Goal: Find specific page/section: Find specific page/section

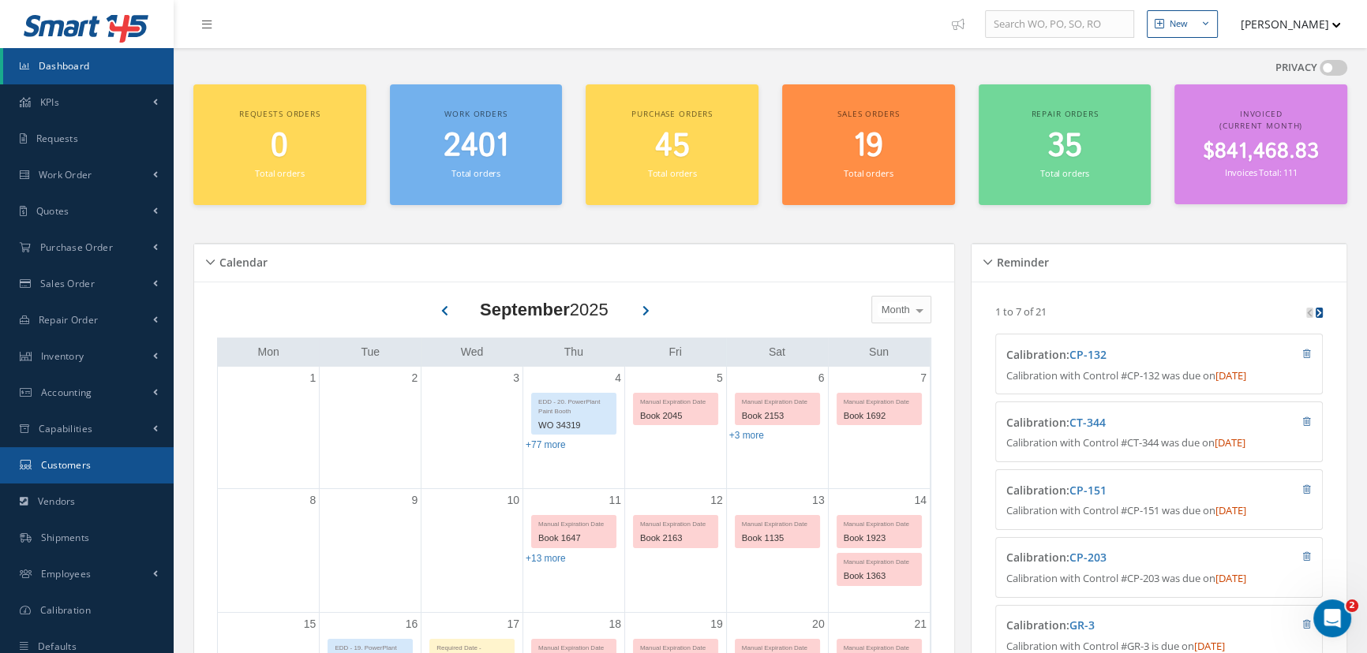
scroll to position [358, 0]
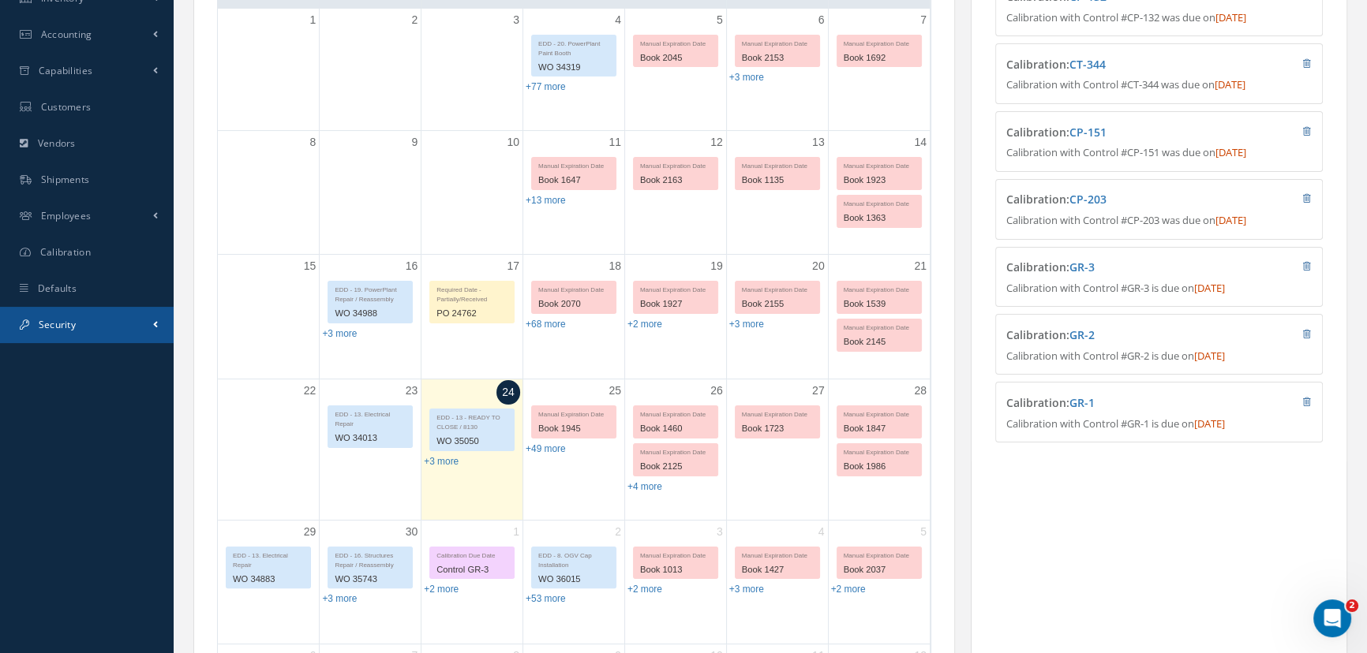
click at [58, 327] on span "Security" at bounding box center [57, 324] width 37 height 13
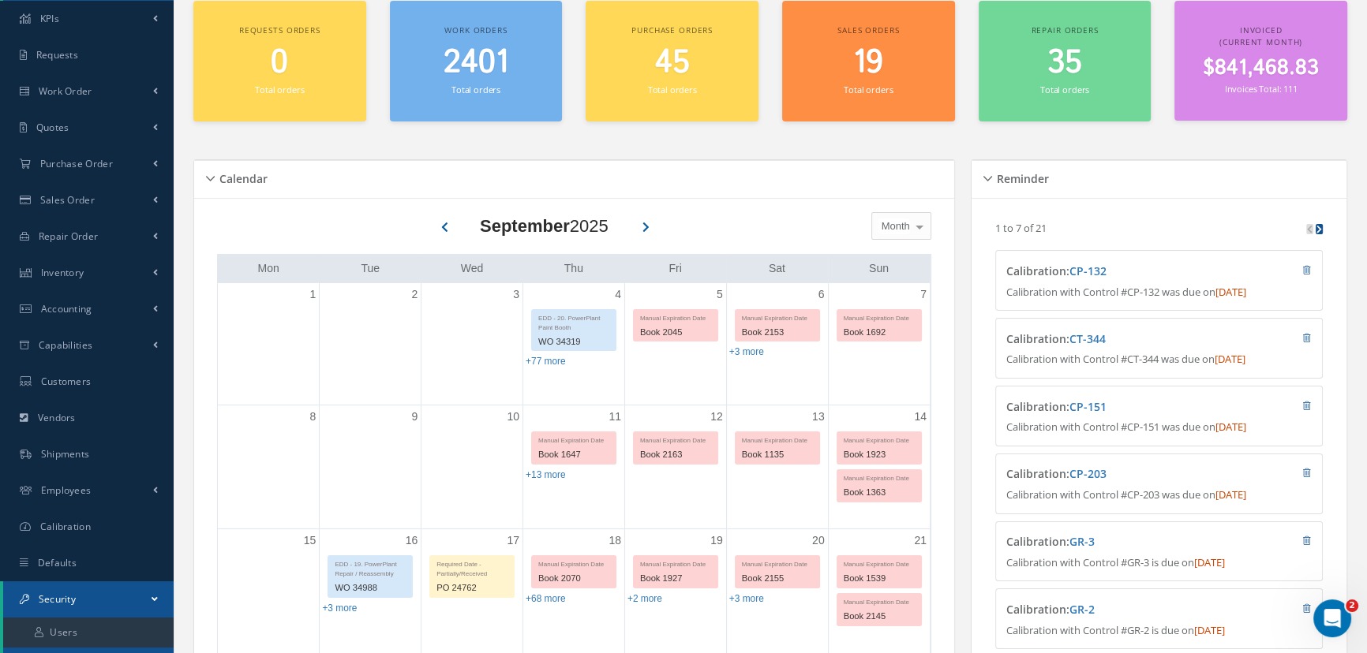
scroll to position [0, 0]
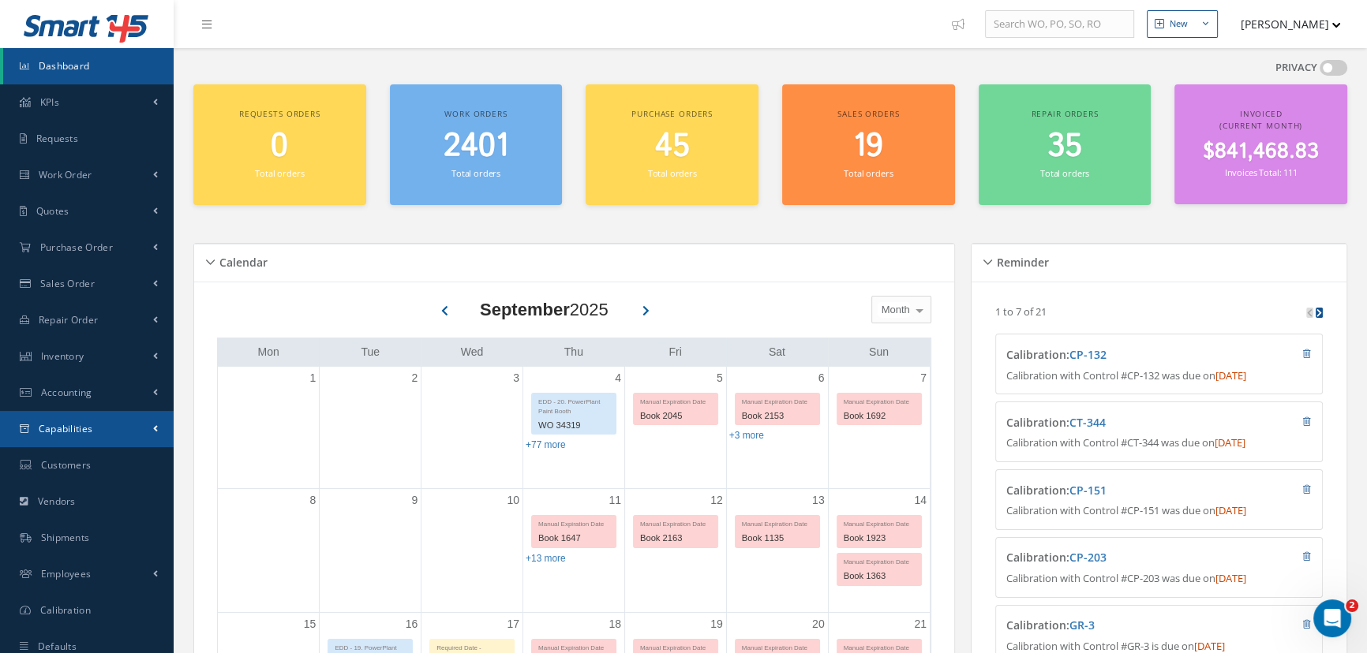
click at [67, 422] on span "Capabilities" at bounding box center [66, 428] width 54 height 13
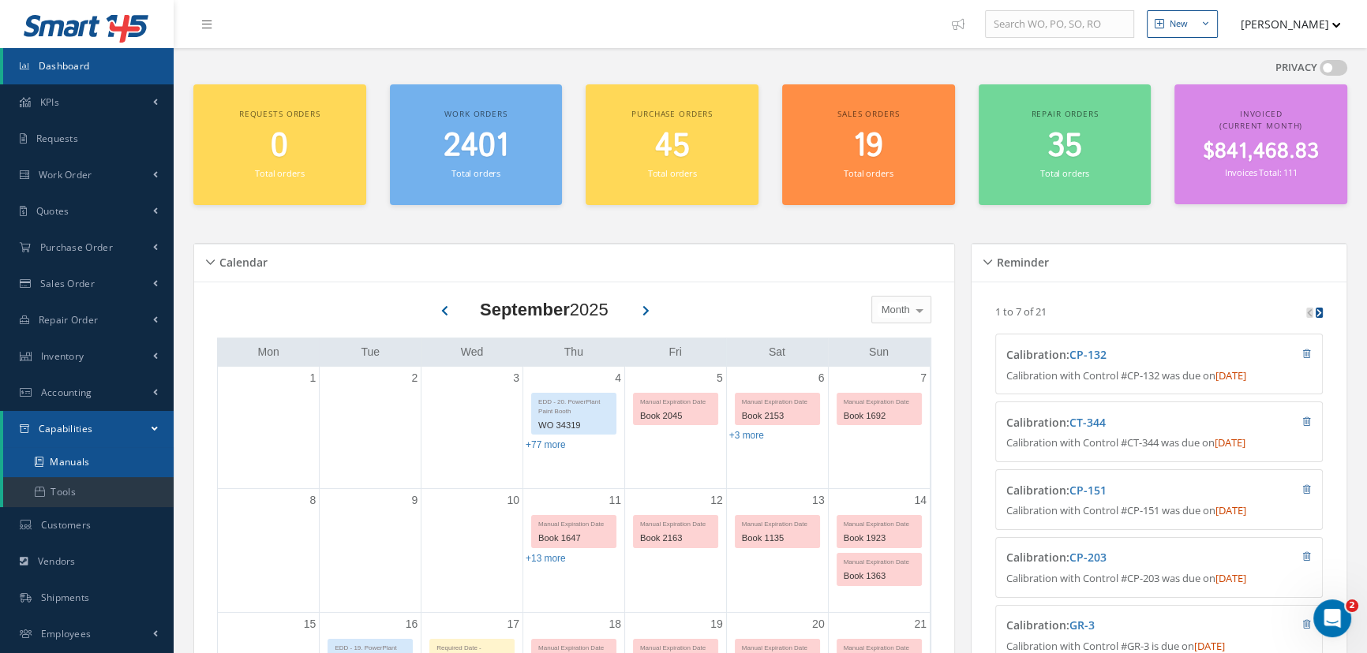
click at [65, 458] on link "Manuals" at bounding box center [88, 462] width 170 height 30
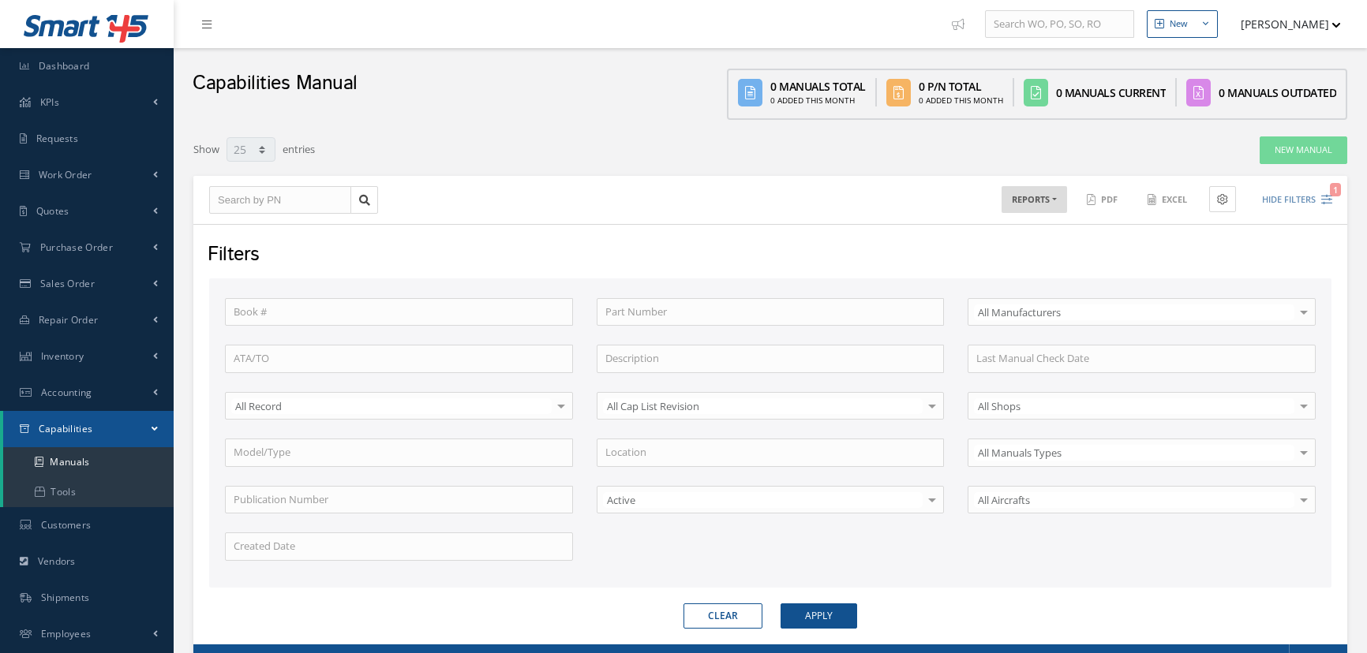
select select "25"
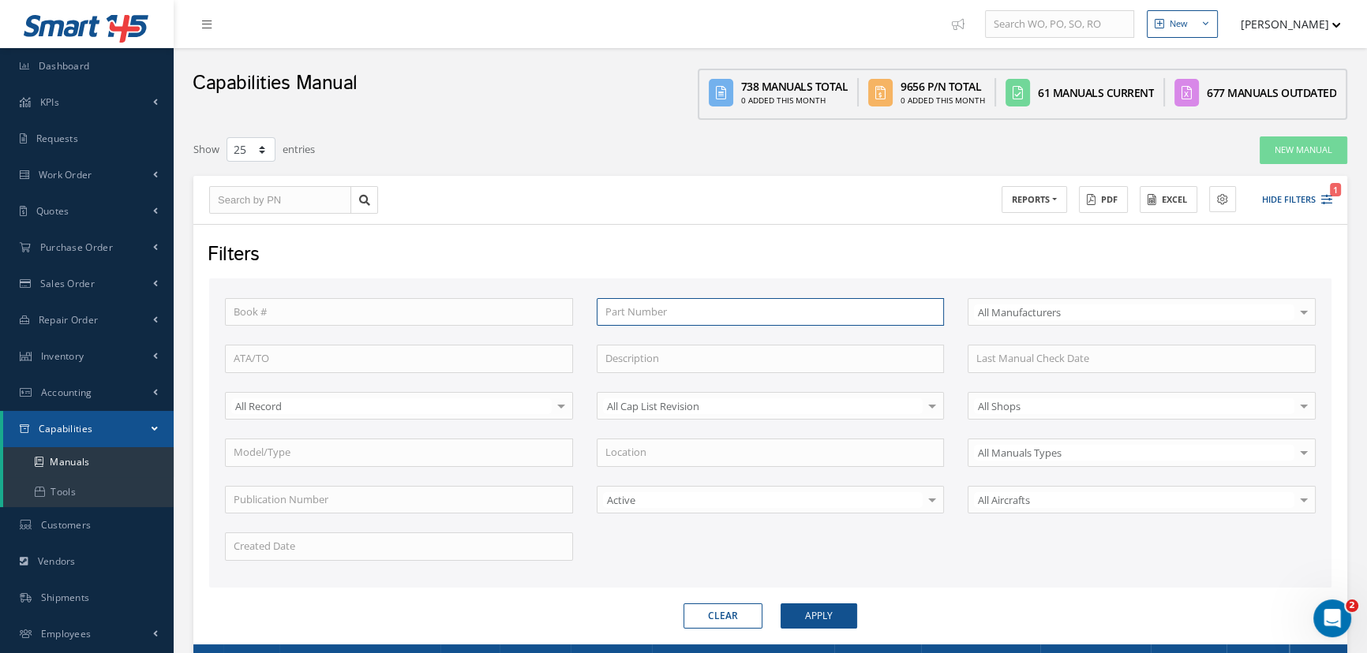
click at [688, 308] on input "text" at bounding box center [770, 312] width 348 height 28
type input "6"
type input "65"
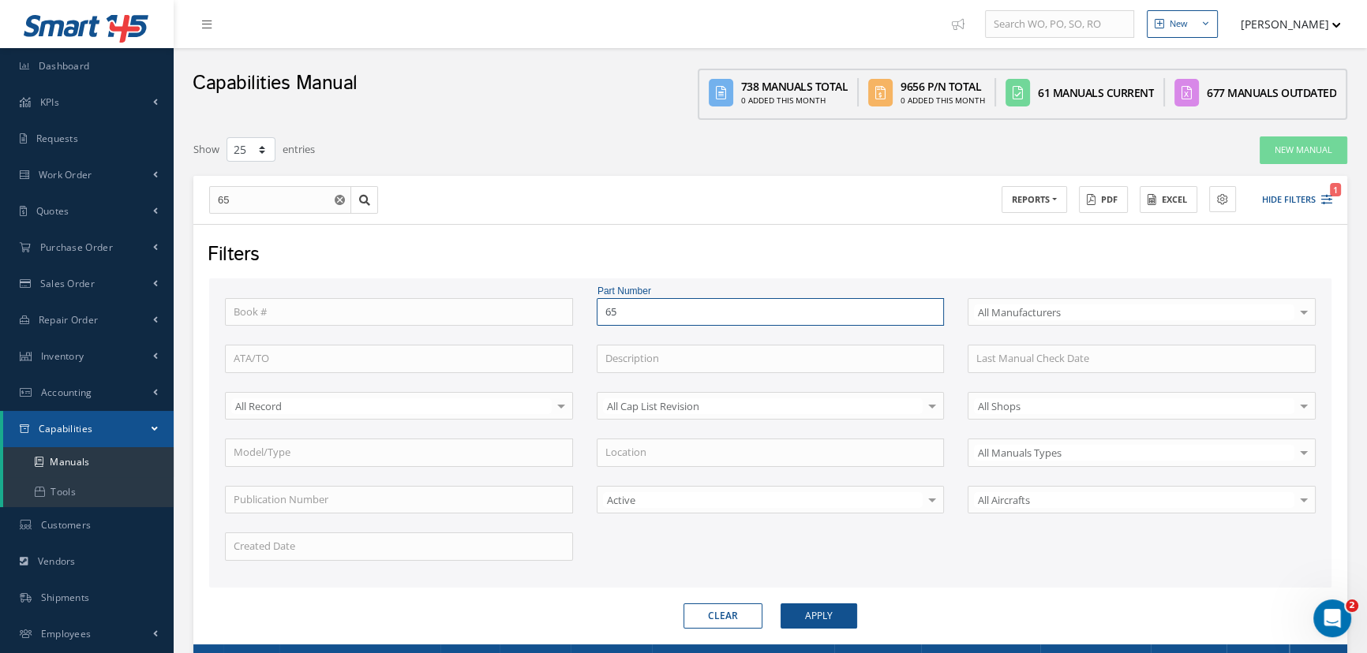
type input "65-"
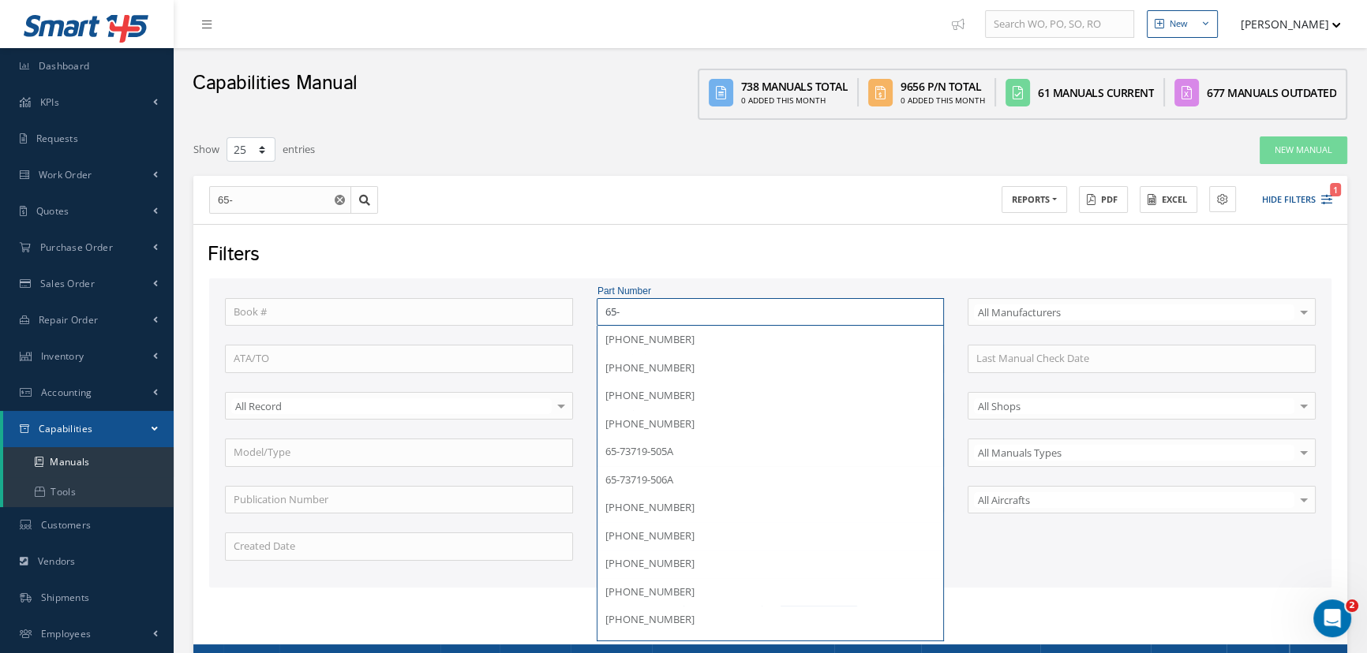
type input "65-7"
type input "65-73"
type input "65-737"
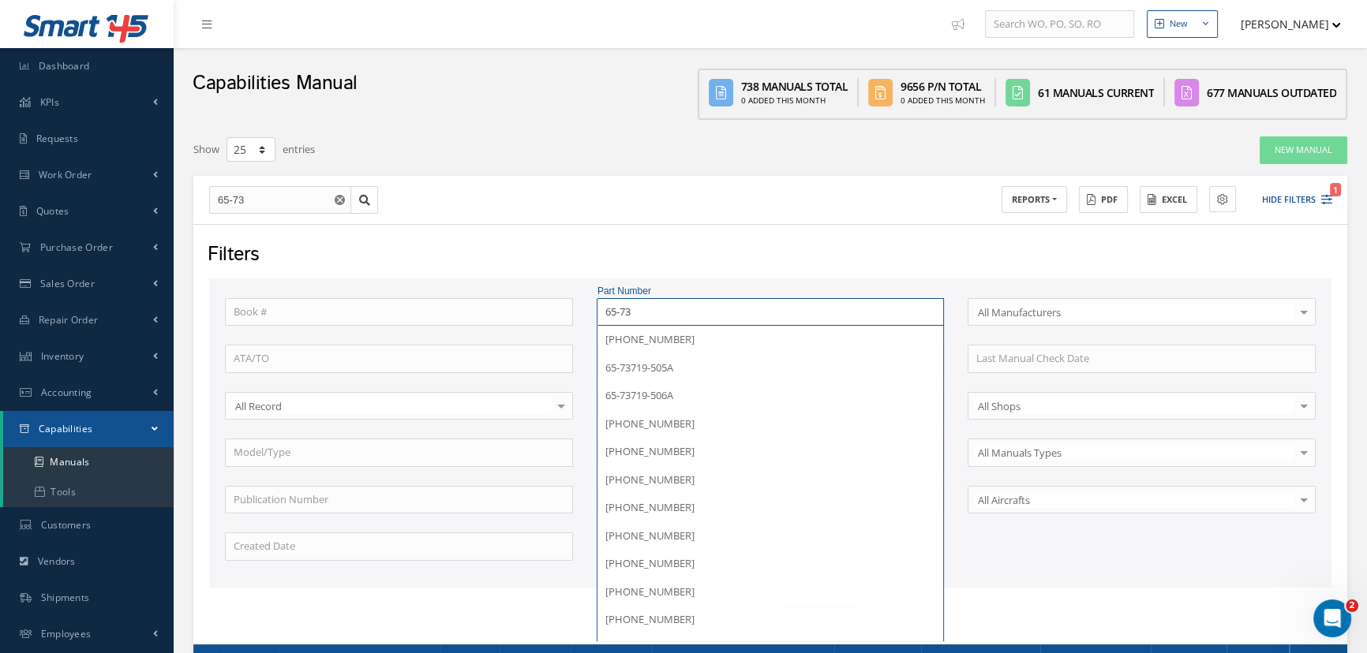
type input "65-737"
type input "65-7376"
type input "65-73762"
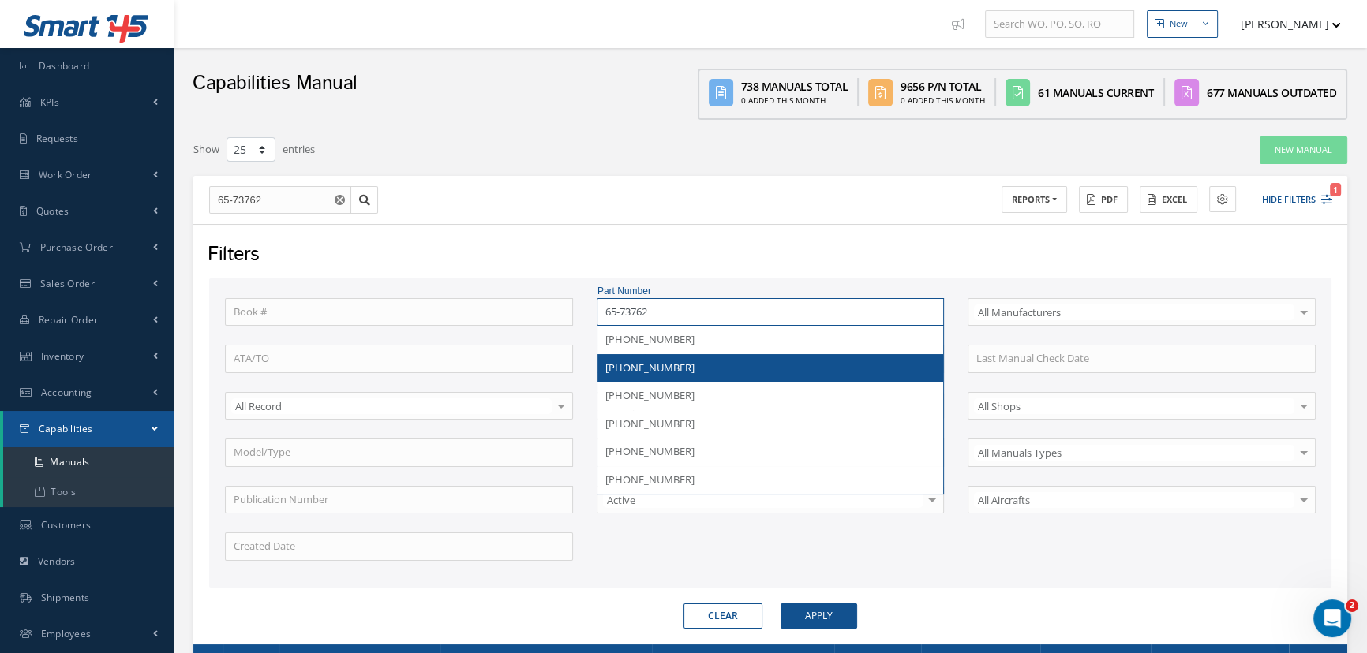
type input "65-73762"
click at [682, 361] on div "[PHONE_NUMBER]" at bounding box center [770, 369] width 331 height 16
type input "[PHONE_NUMBER]"
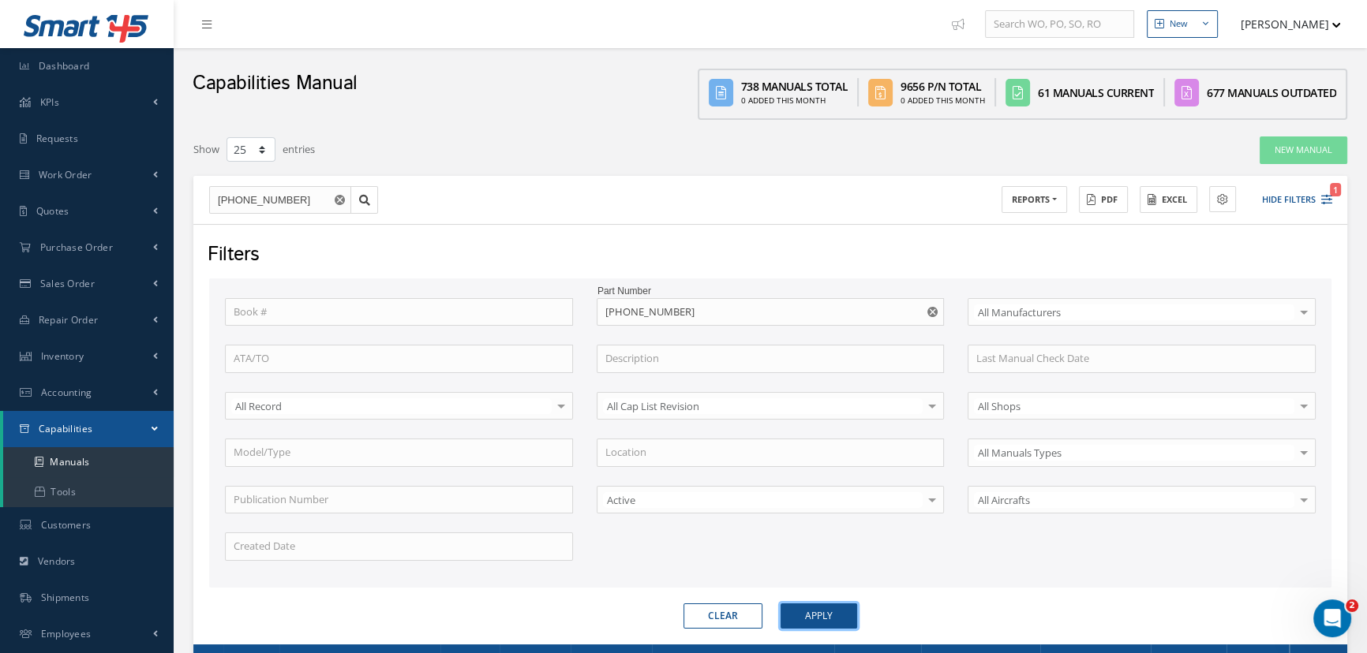
click at [821, 615] on button "Apply" at bounding box center [818, 616] width 77 height 25
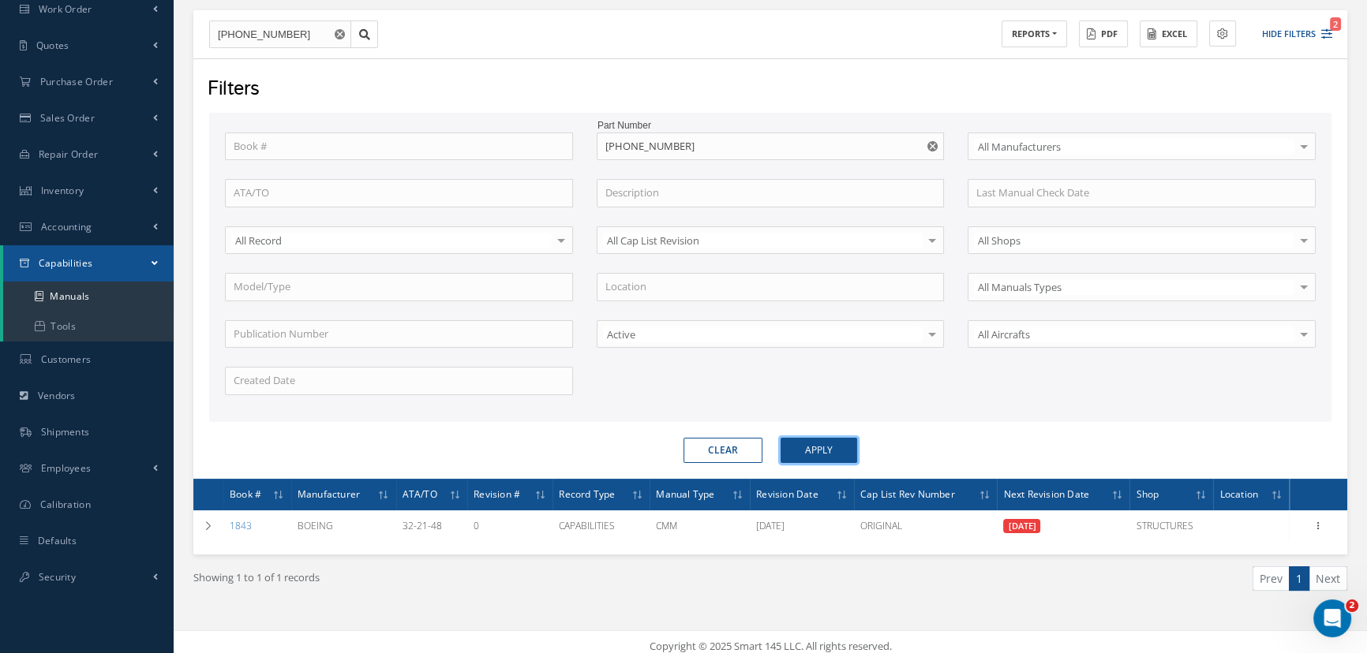
scroll to position [174, 0]
